Goal: Transaction & Acquisition: Obtain resource

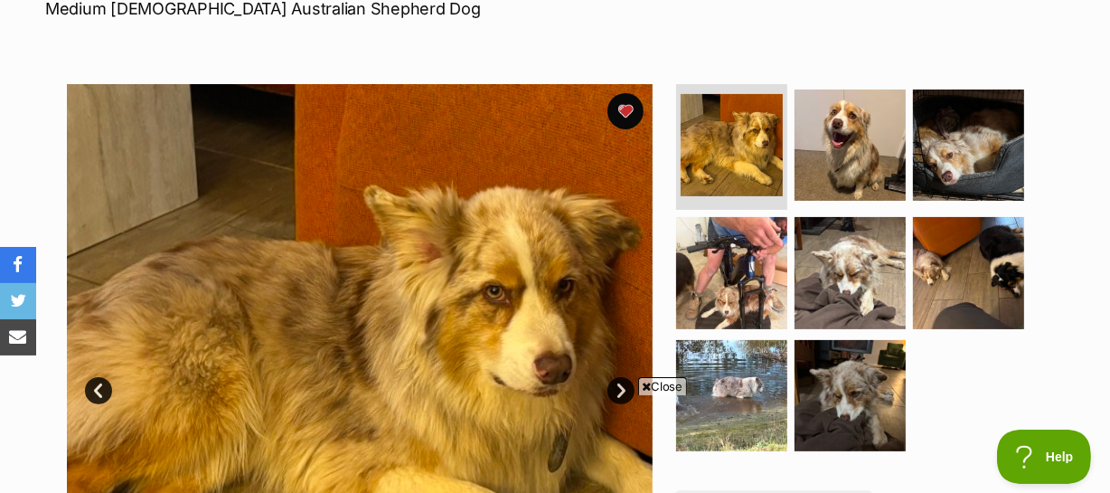
click at [621, 377] on link "Next" at bounding box center [621, 390] width 27 height 27
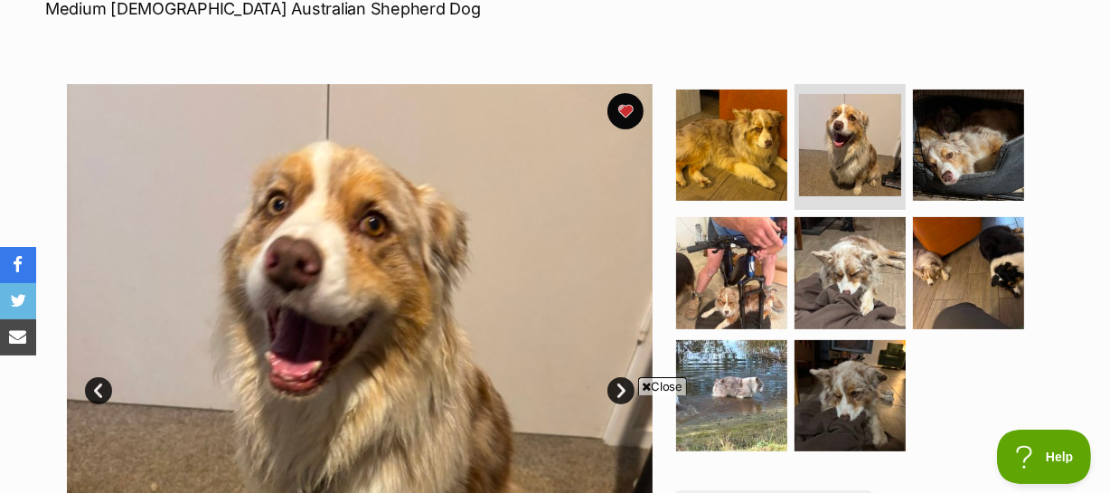
click at [621, 377] on link "Next" at bounding box center [621, 390] width 27 height 27
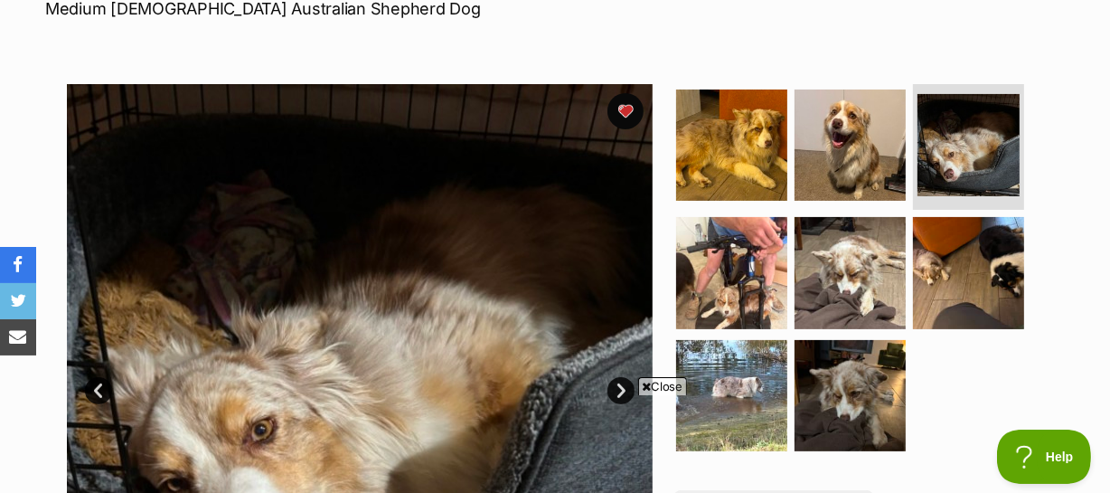
click at [621, 377] on link "Next" at bounding box center [621, 390] width 27 height 27
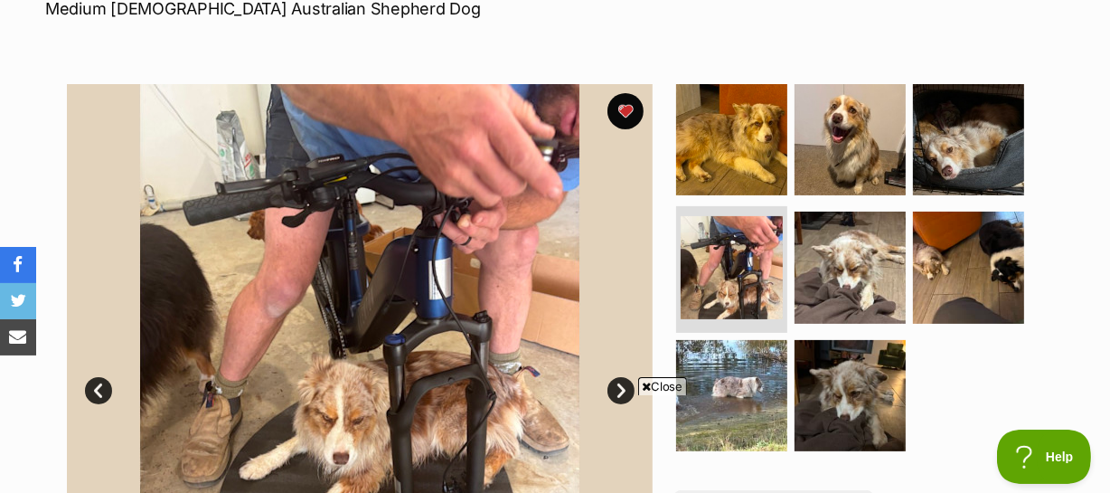
scroll to position [657, 0]
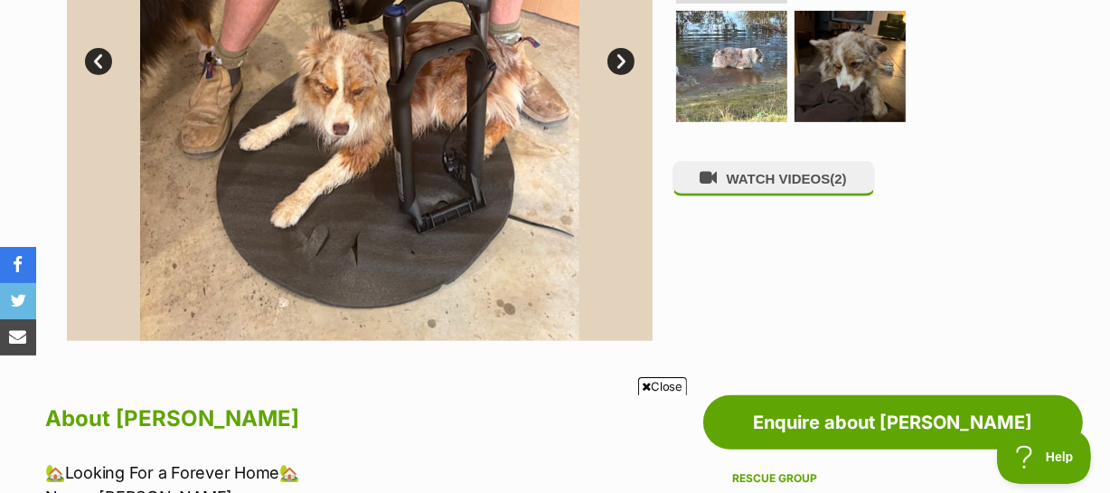
click at [663, 382] on span "Close" at bounding box center [662, 386] width 49 height 18
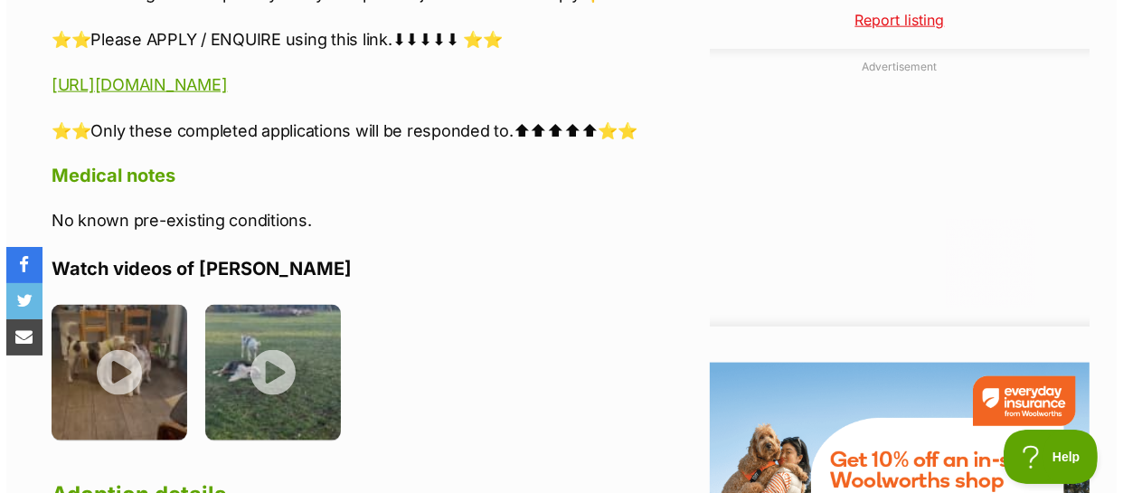
scroll to position [2054, 0]
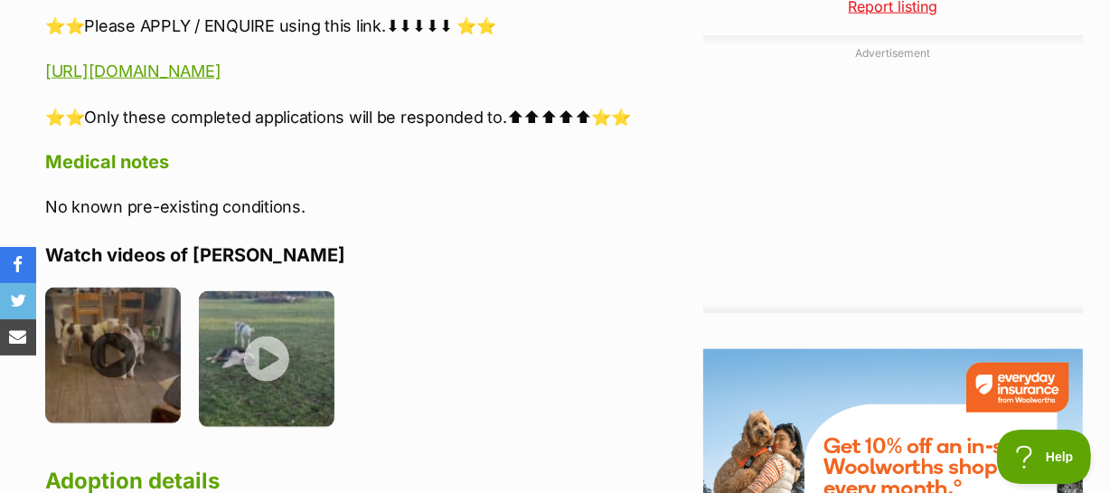
click at [111, 310] on img at bounding box center [113, 356] width 136 height 136
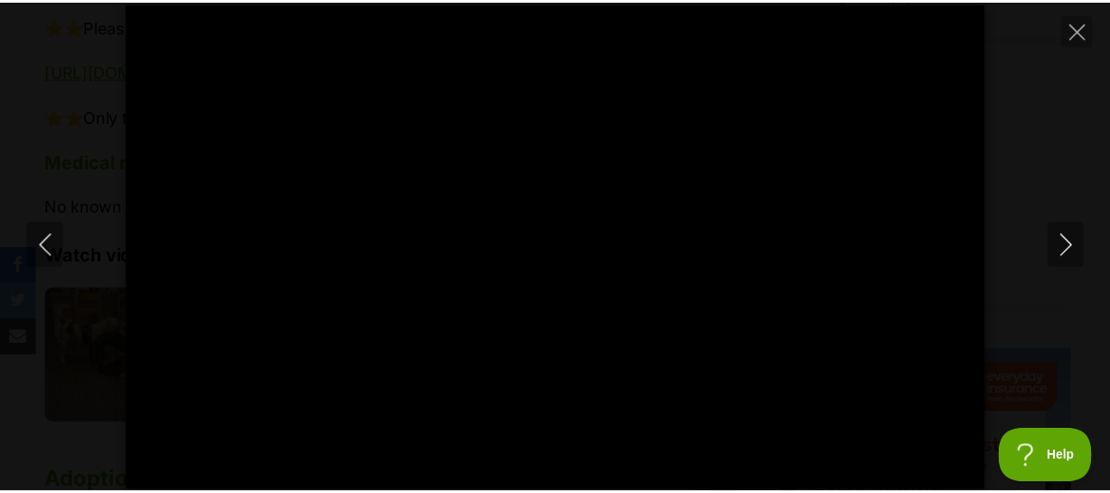
scroll to position [0, 0]
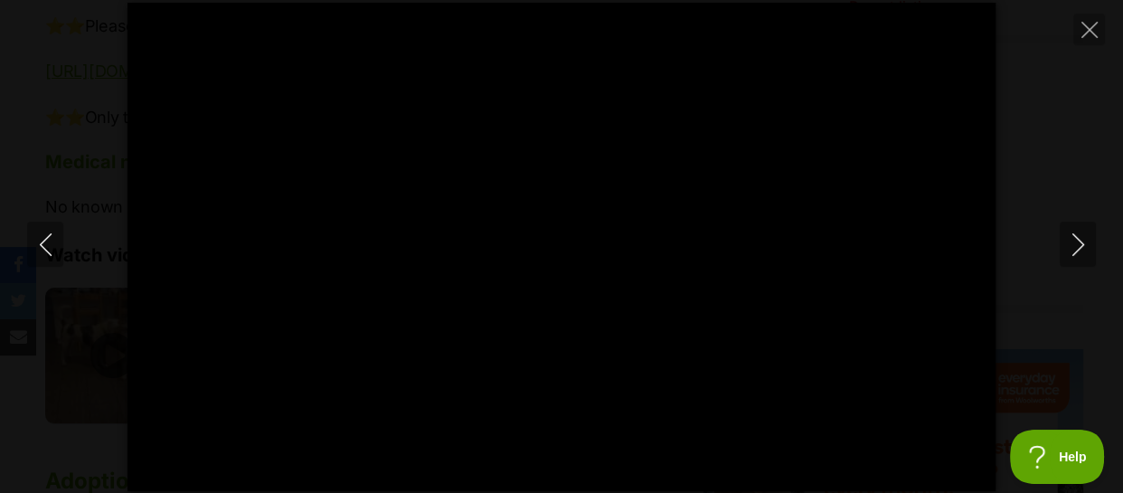
type input "100"
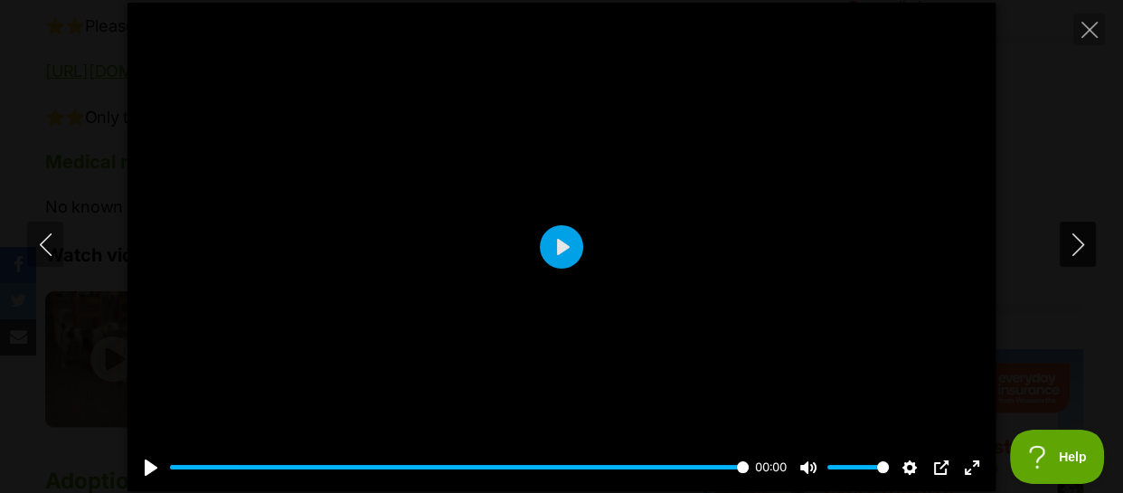
click at [1080, 239] on icon "Next" at bounding box center [1078, 244] width 23 height 23
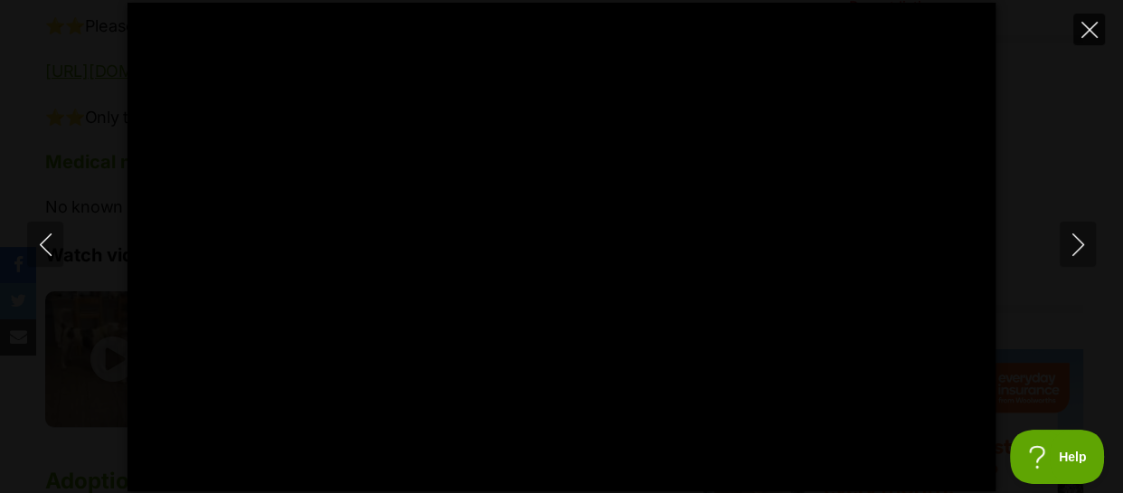
click at [1087, 22] on icon "Close" at bounding box center [1089, 30] width 16 height 16
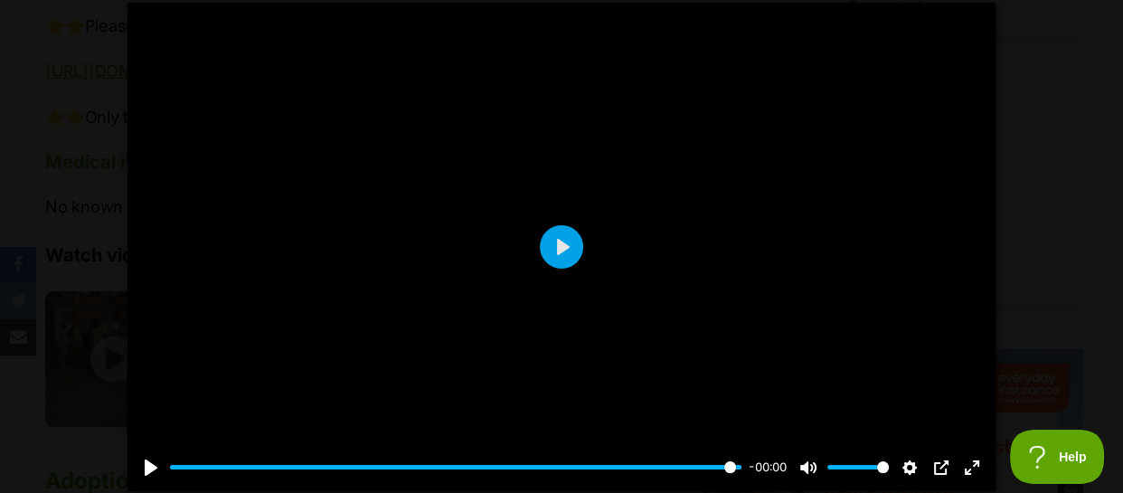
type input "99.99"
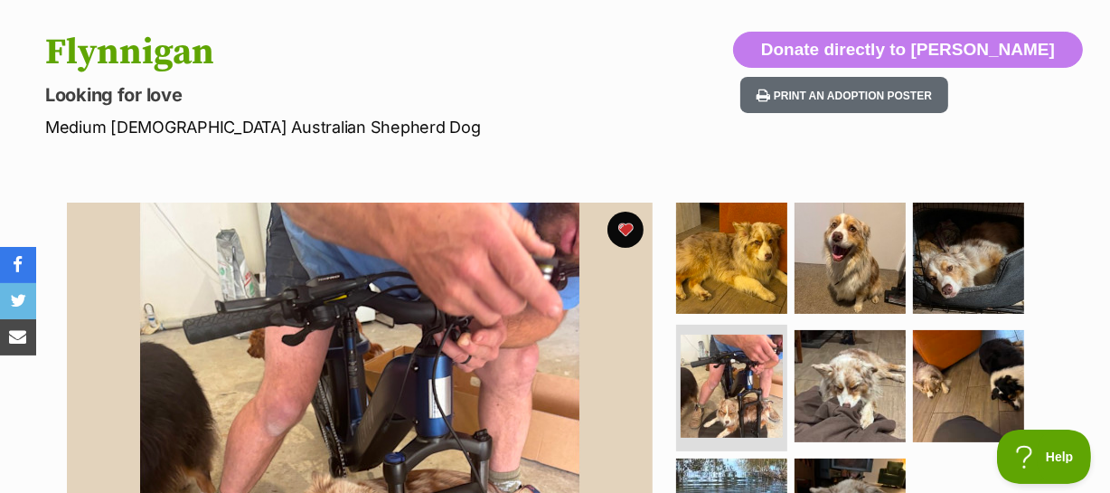
scroll to position [246, 0]
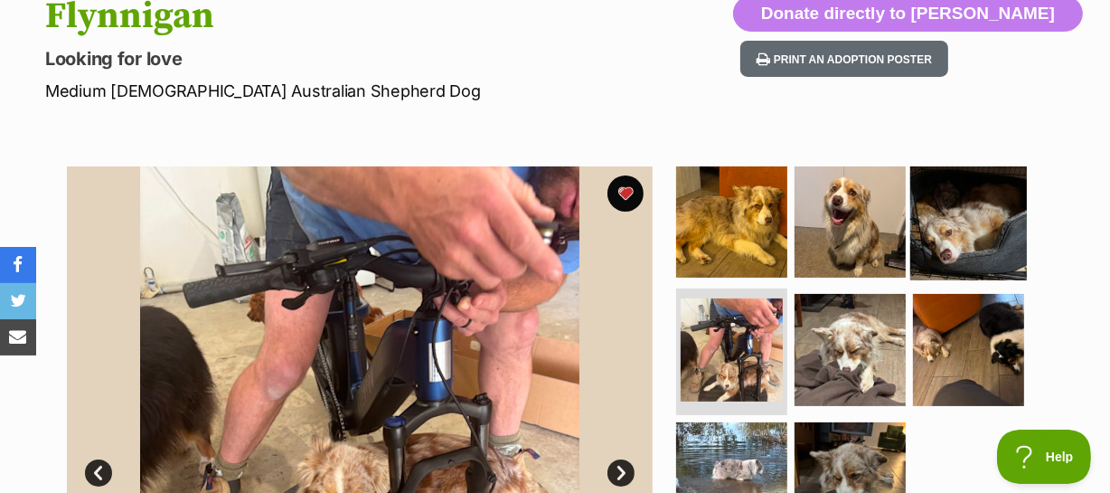
click at [949, 187] on img at bounding box center [969, 221] width 117 height 117
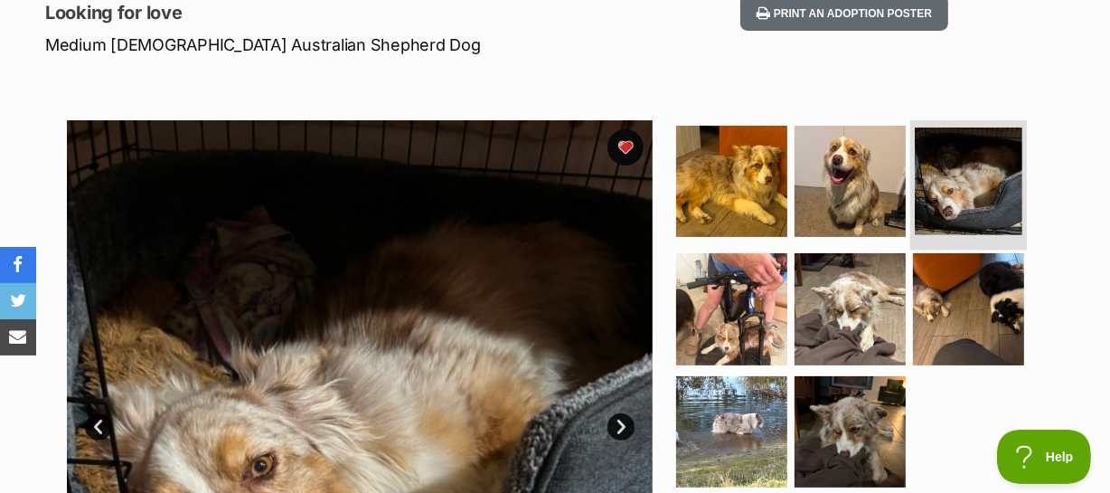
scroll to position [411, 0]
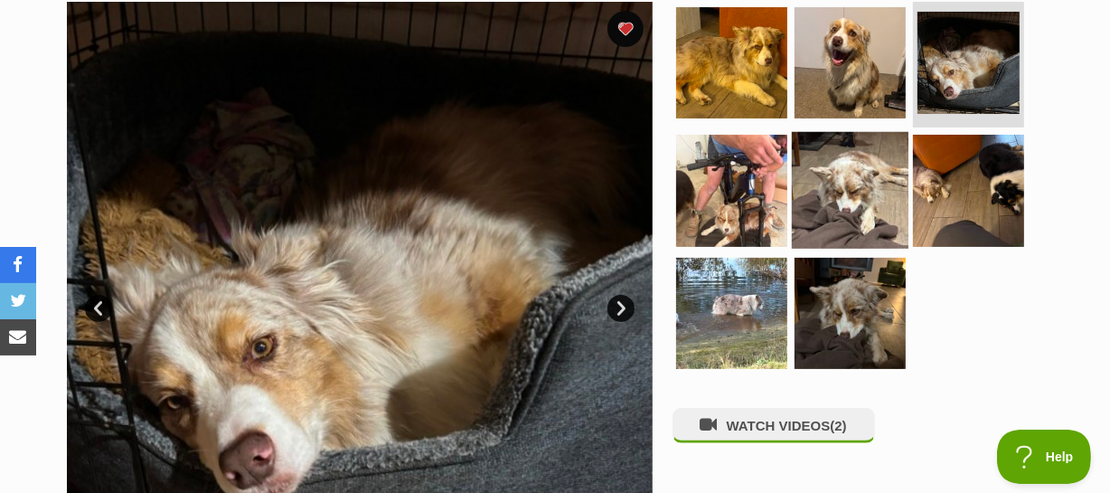
click at [845, 162] on img at bounding box center [850, 190] width 117 height 117
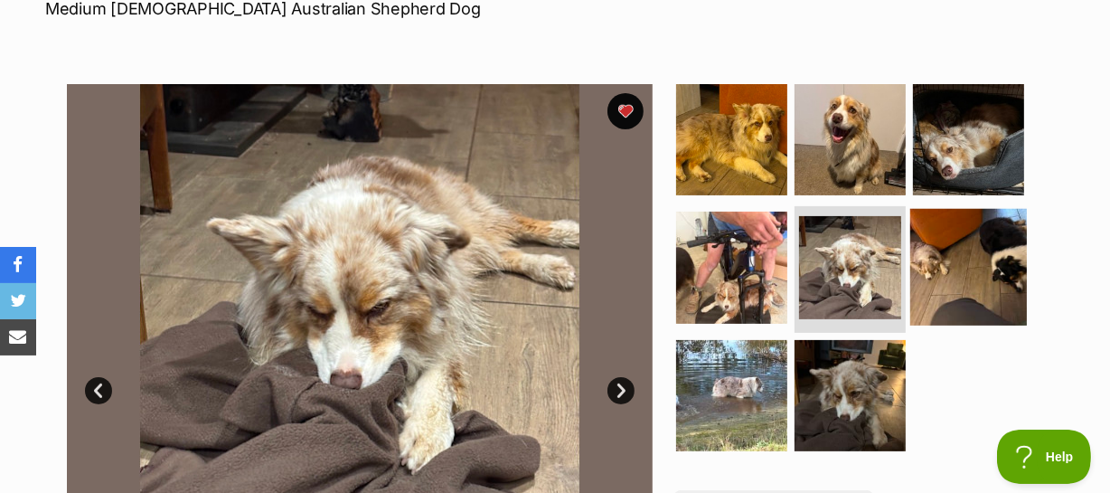
scroll to position [0, 0]
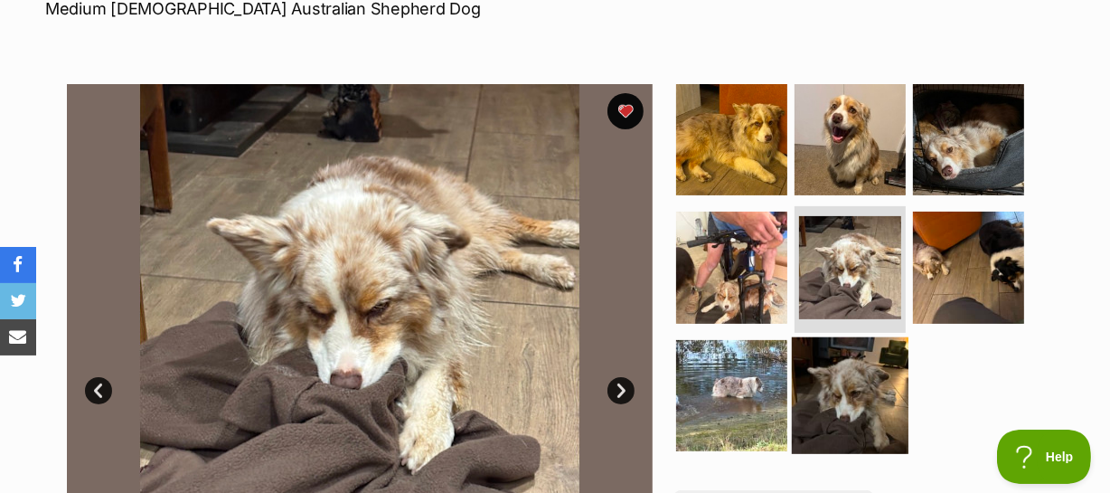
click at [841, 358] on img at bounding box center [850, 395] width 117 height 117
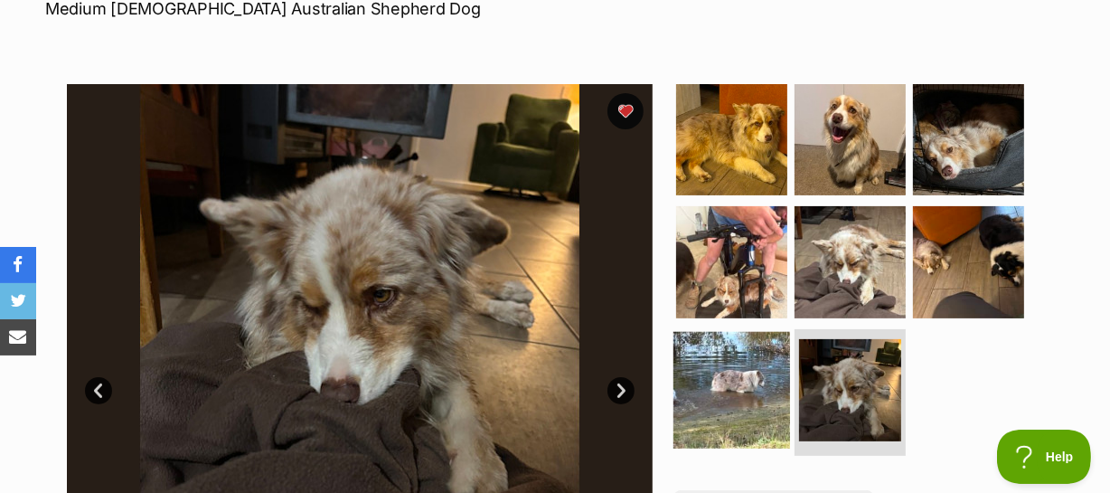
click at [704, 353] on img at bounding box center [732, 390] width 117 height 117
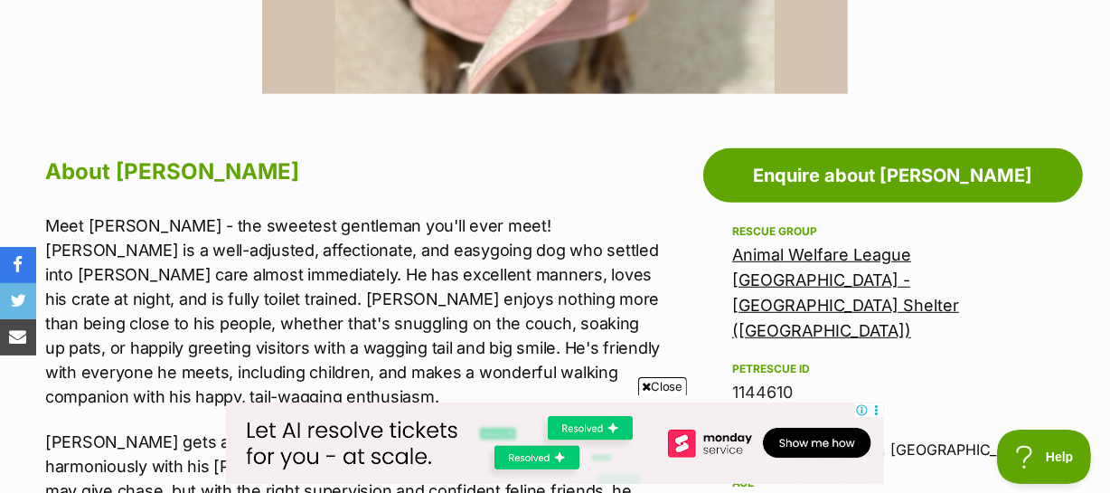
click at [663, 384] on span "Close" at bounding box center [662, 386] width 49 height 18
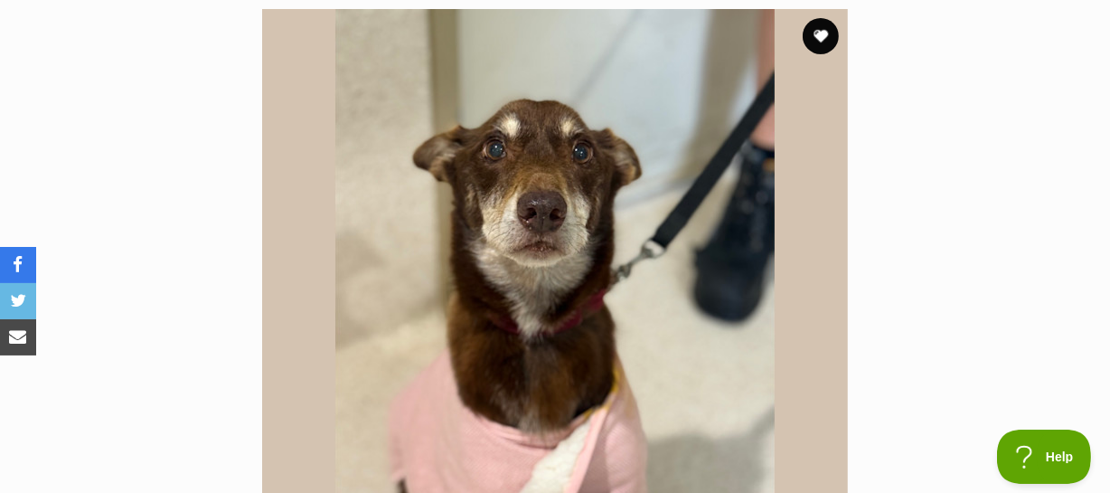
scroll to position [164, 0]
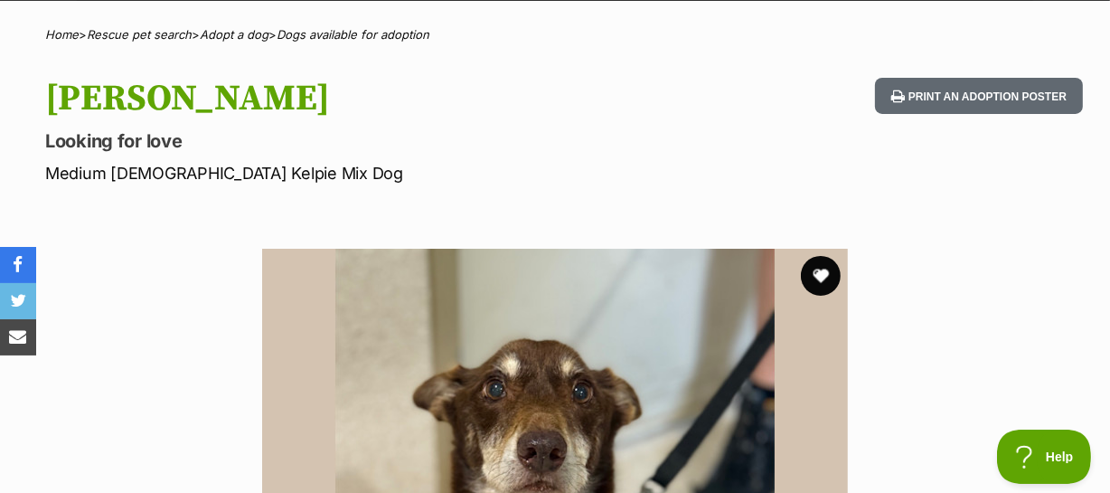
click at [824, 256] on button "favourite" at bounding box center [821, 276] width 40 height 40
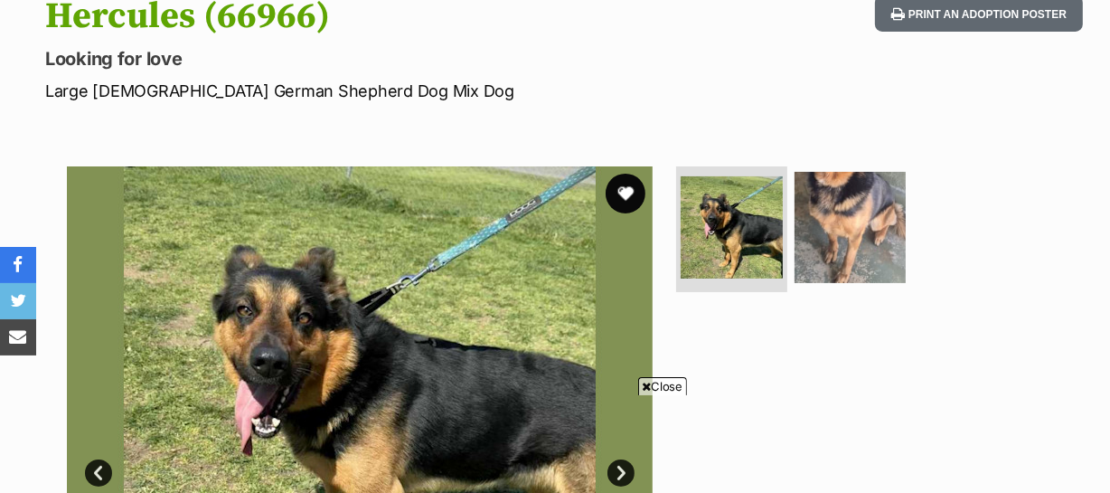
drag, startPoint x: 622, startPoint y: 148, endPoint x: 627, endPoint y: 163, distance: 15.2
click at [622, 174] on button "favourite" at bounding box center [626, 194] width 40 height 40
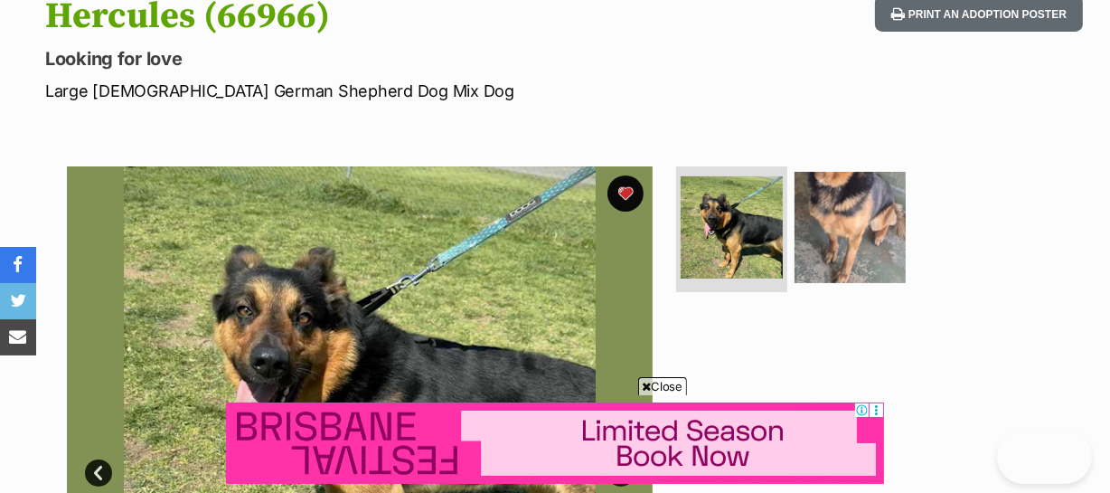
click at [669, 382] on span "Close" at bounding box center [662, 386] width 49 height 18
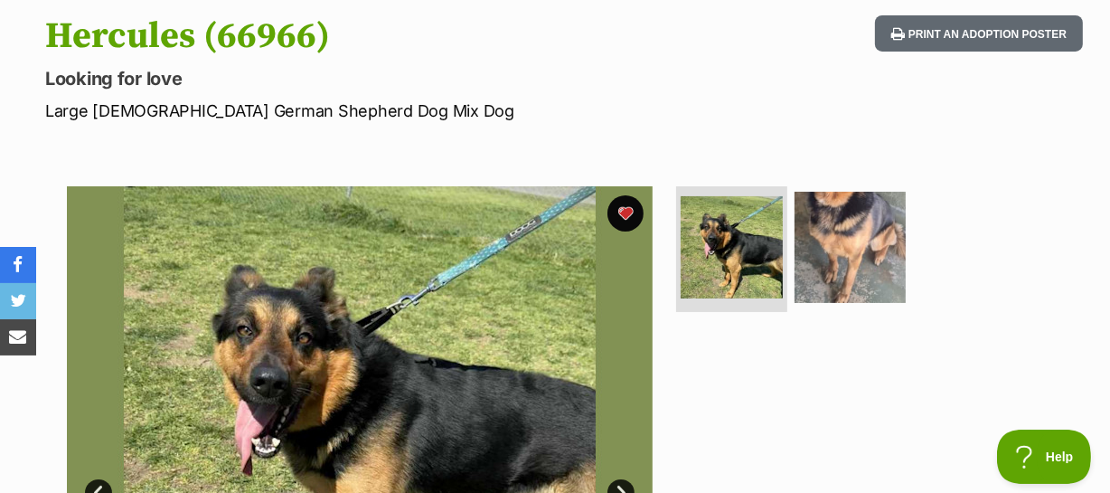
scroll to position [164, 0]
